Goal: Download file/media

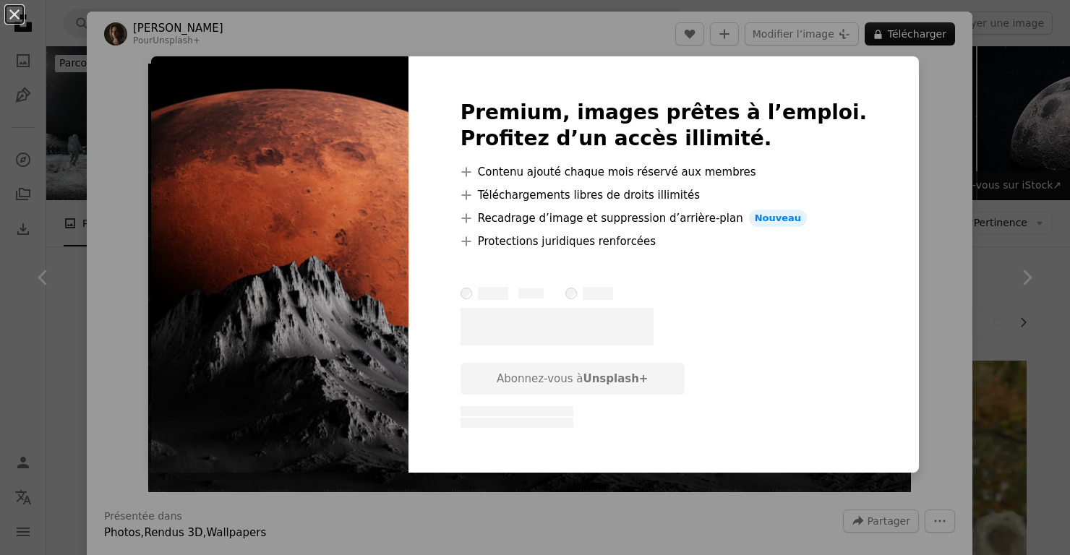
scroll to position [932, 0]
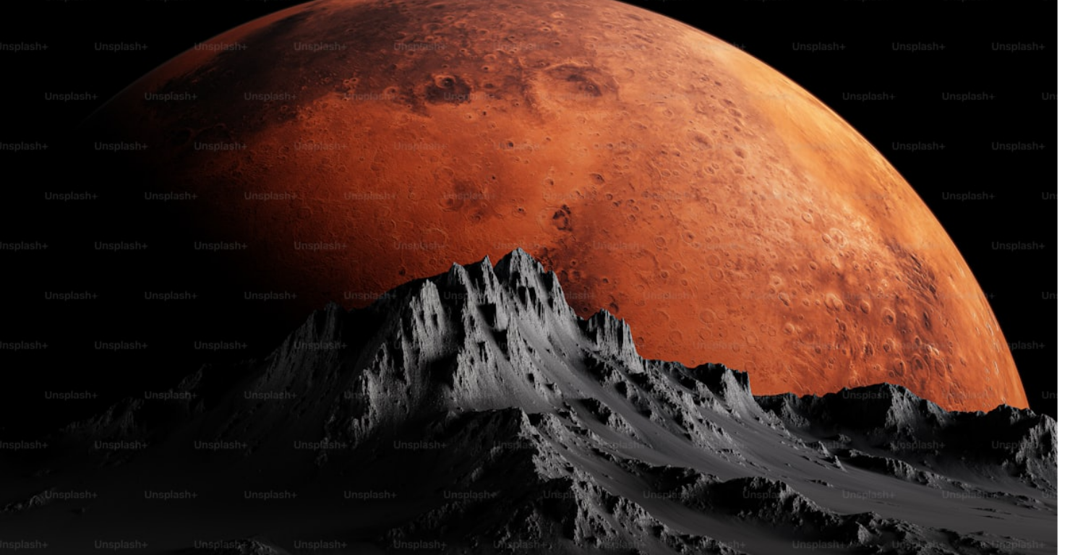
scroll to position [1013, 0]
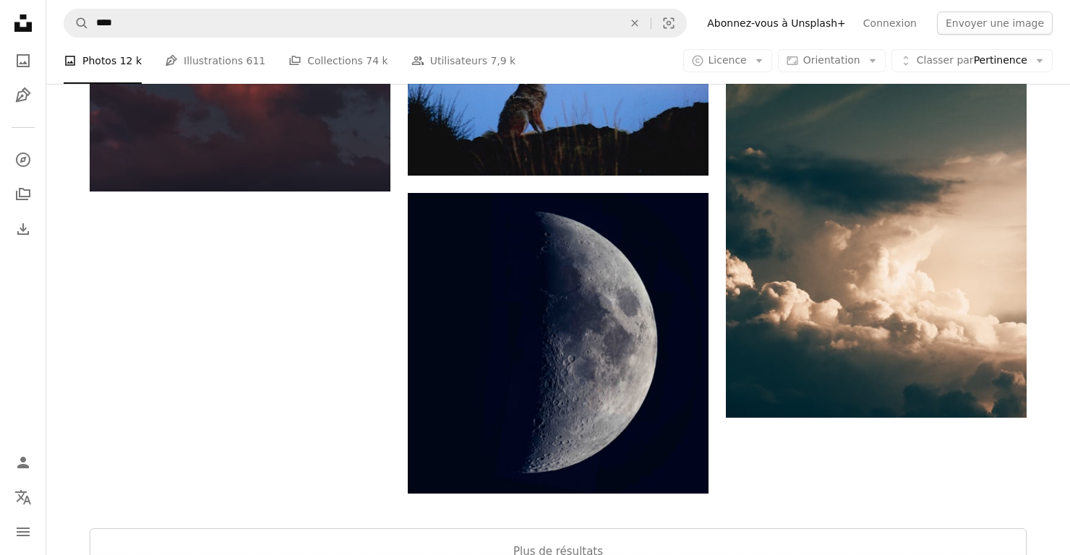
scroll to position [2412, 0]
